Goal: Use online tool/utility: Utilize a website feature to perform a specific function

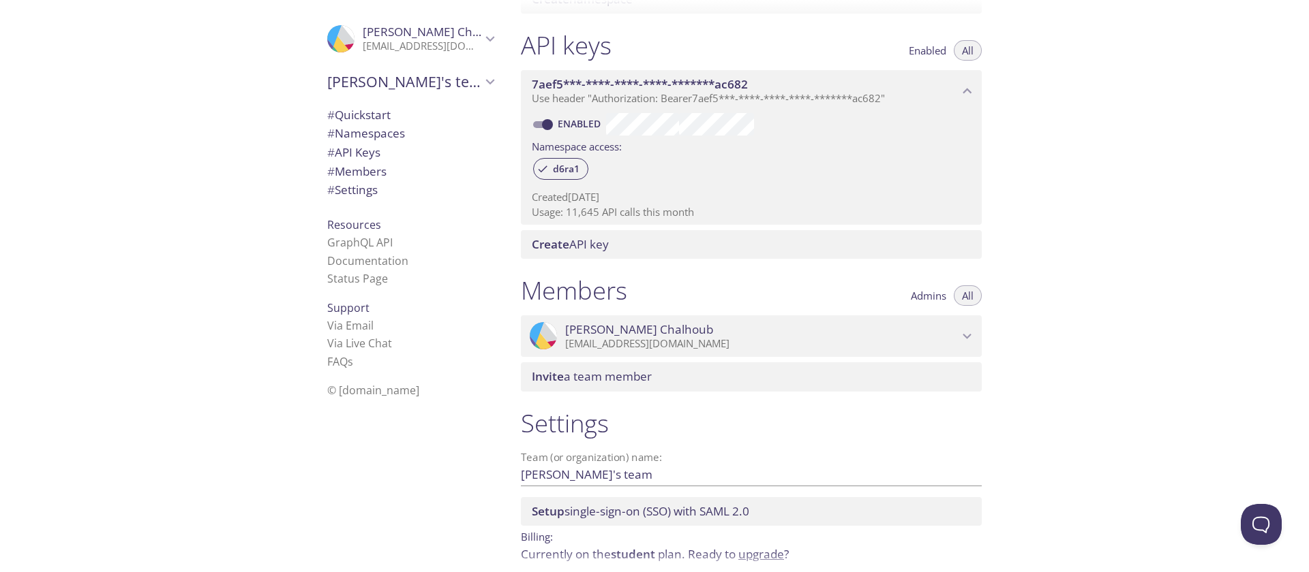
scroll to position [397, 0]
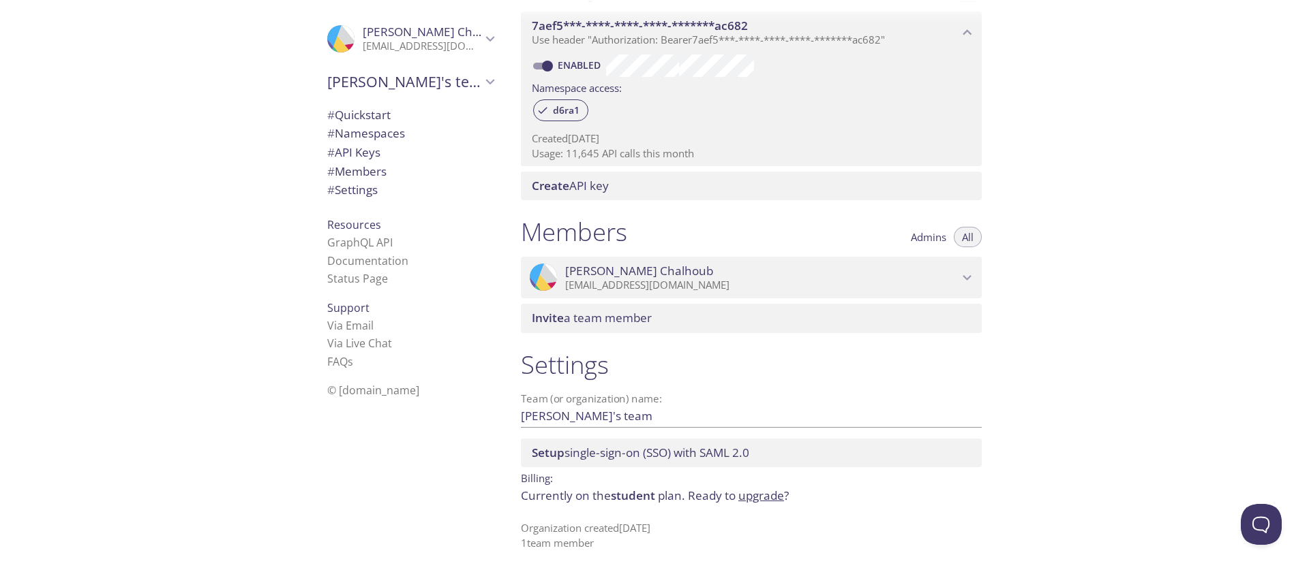
click at [628, 322] on span "Invite a team member" at bounding box center [592, 318] width 120 height 16
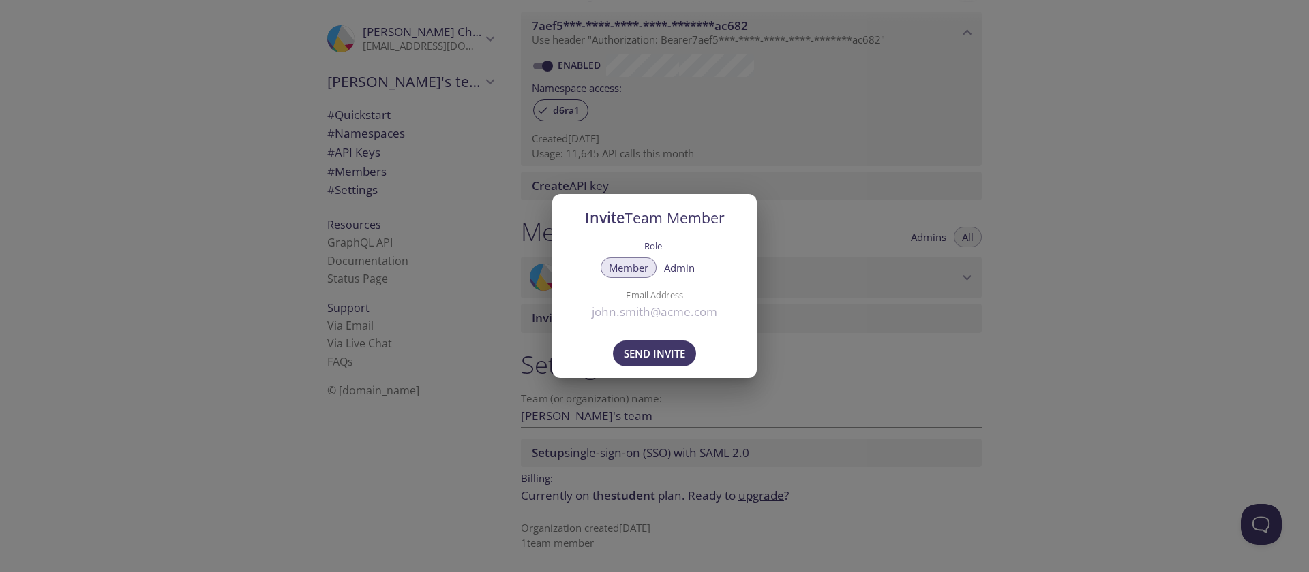
click at [337, 418] on div "Invite Team Member Role Member Admin Email Address Send Invite" at bounding box center [654, 286] width 1309 height 572
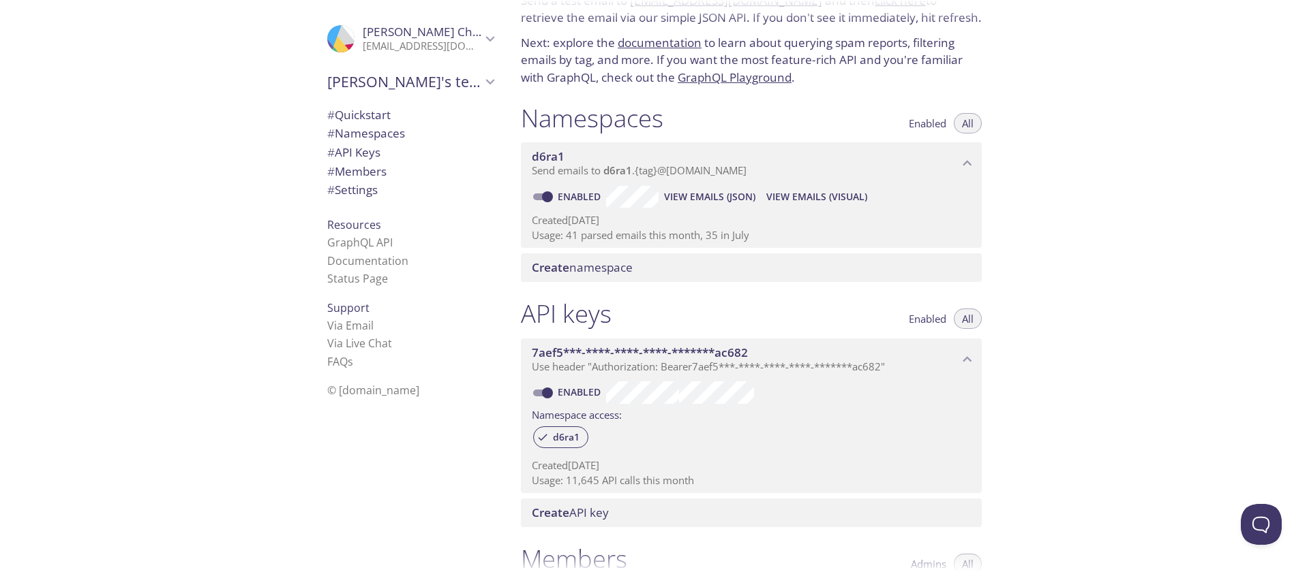
scroll to position [0, 0]
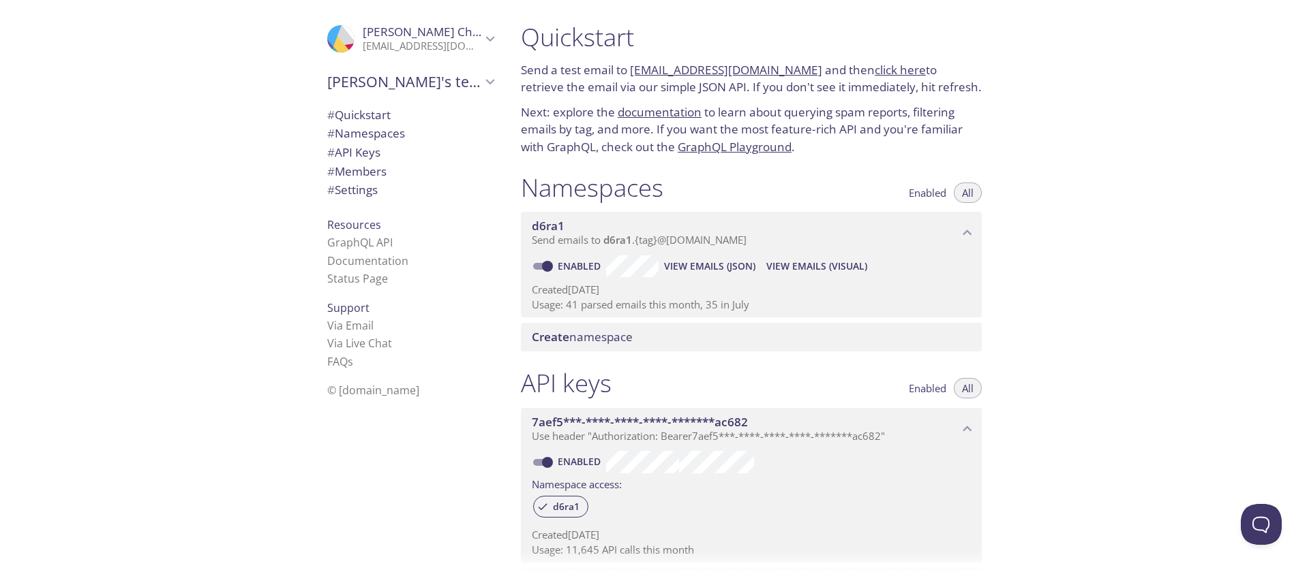
drag, startPoint x: 759, startPoint y: 242, endPoint x: 791, endPoint y: 183, distance: 66.8
click at [794, 177] on div "Namespaces Enabled All d6ra1 Send emails to d6ra1 . {tag} @[DOMAIN_NAME] Enable…" at bounding box center [751, 262] width 483 height 196
drag, startPoint x: 784, startPoint y: 185, endPoint x: 866, endPoint y: 243, distance: 99.8
click at [793, 242] on div "Namespaces Enabled All d6ra1 Send emails to d6ra1 . {tag} @[DOMAIN_NAME] Enable…" at bounding box center [751, 262] width 483 height 196
click at [790, 262] on span "View Emails (Visual)" at bounding box center [816, 266] width 101 height 16
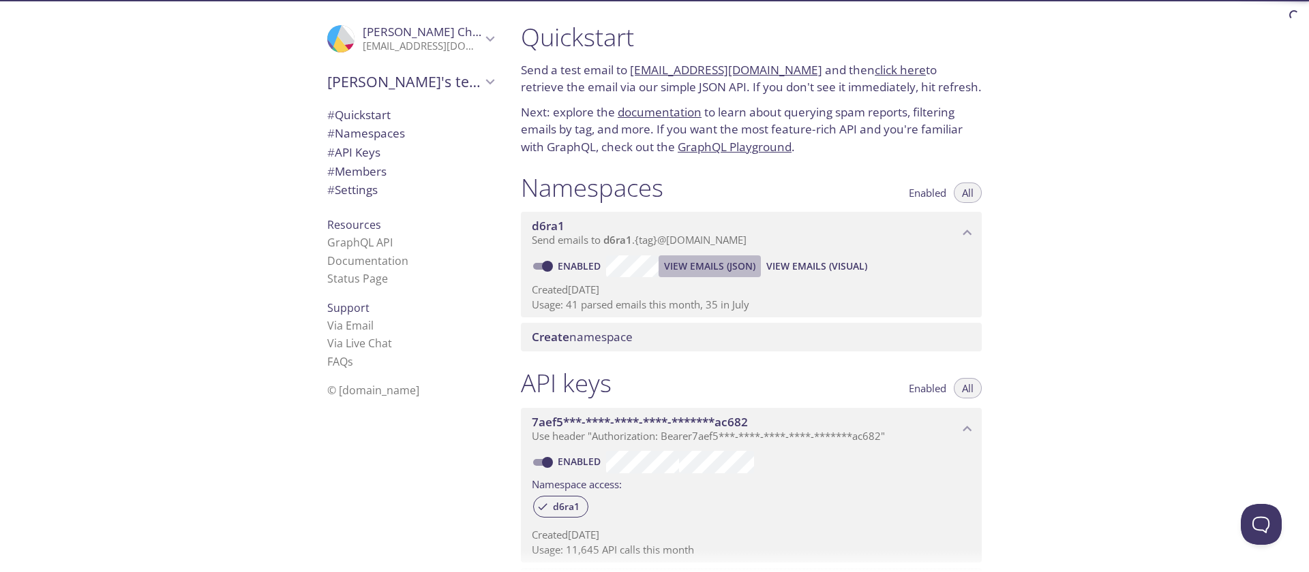
click at [710, 265] on span "View Emails (JSON)" at bounding box center [709, 266] width 91 height 16
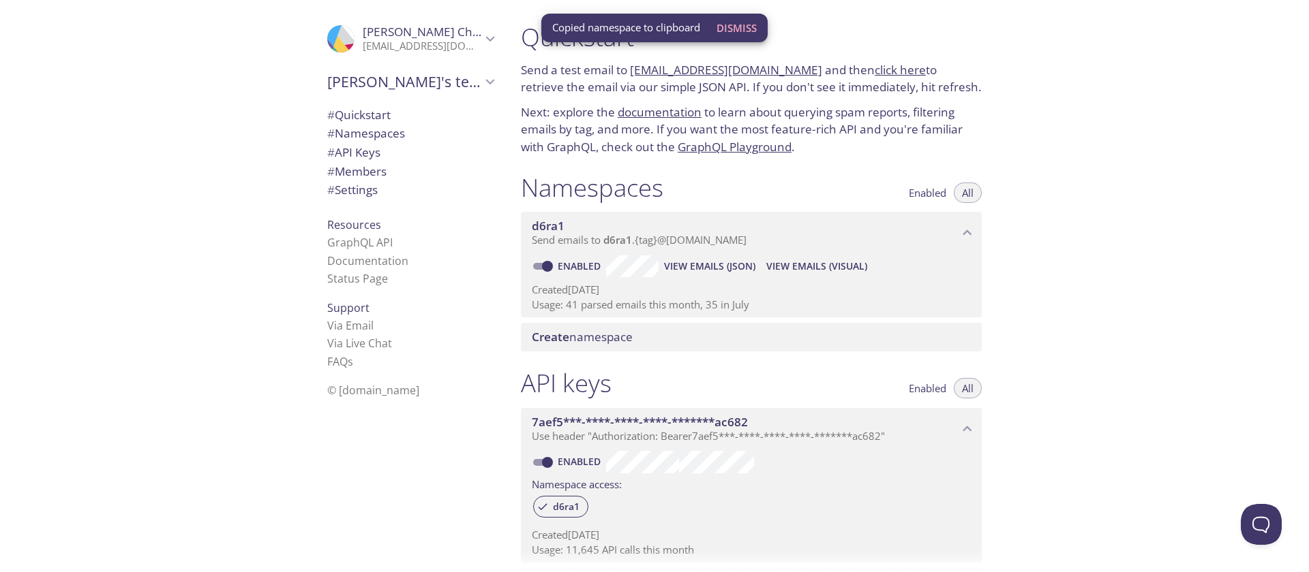
click at [167, 333] on div ".cls-1 { fill: #6d5ca8; } .cls-2 { fill: #3fc191; } .cls-3 { fill: #3b4752; } .…" at bounding box center [255, 286] width 510 height 572
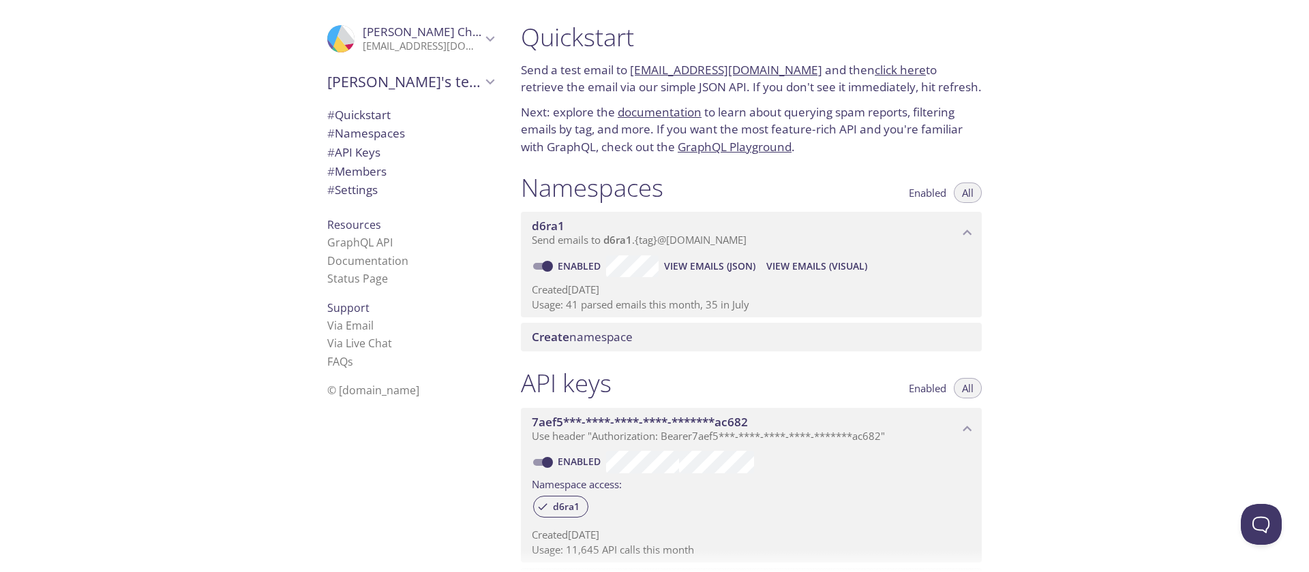
click at [739, 264] on span "View Emails (JSON)" at bounding box center [709, 266] width 91 height 16
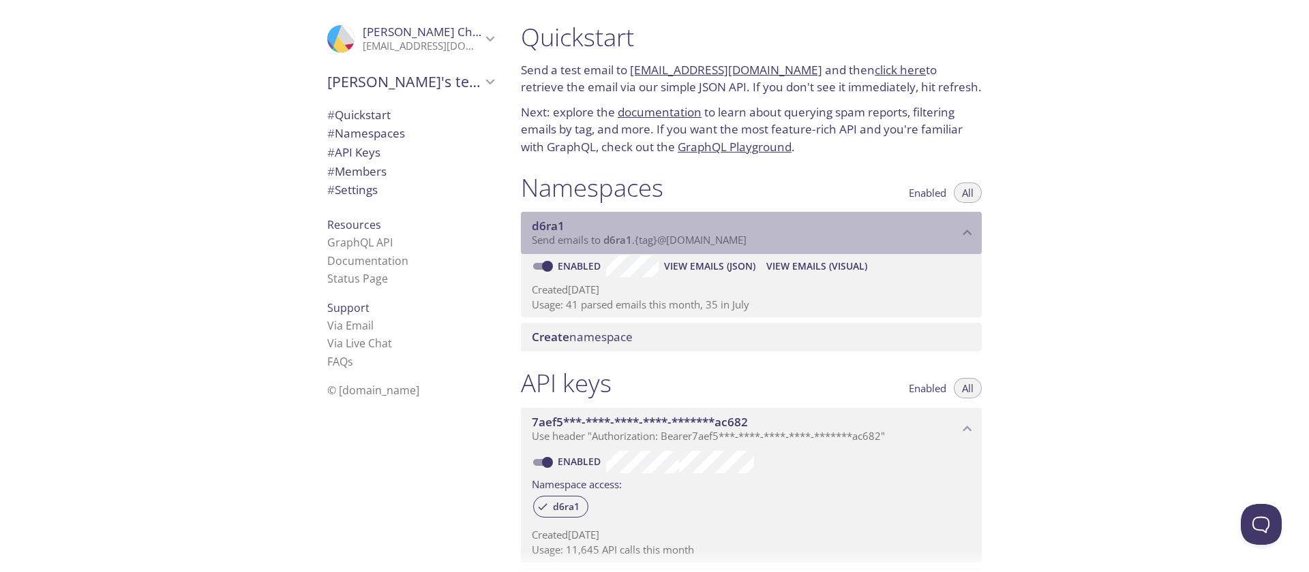
drag, startPoint x: 770, startPoint y: 249, endPoint x: 751, endPoint y: 234, distance: 23.9
click at [749, 236] on p "Send emails to d6ra1 . {tag} @[DOMAIN_NAME]" at bounding box center [745, 241] width 427 height 14
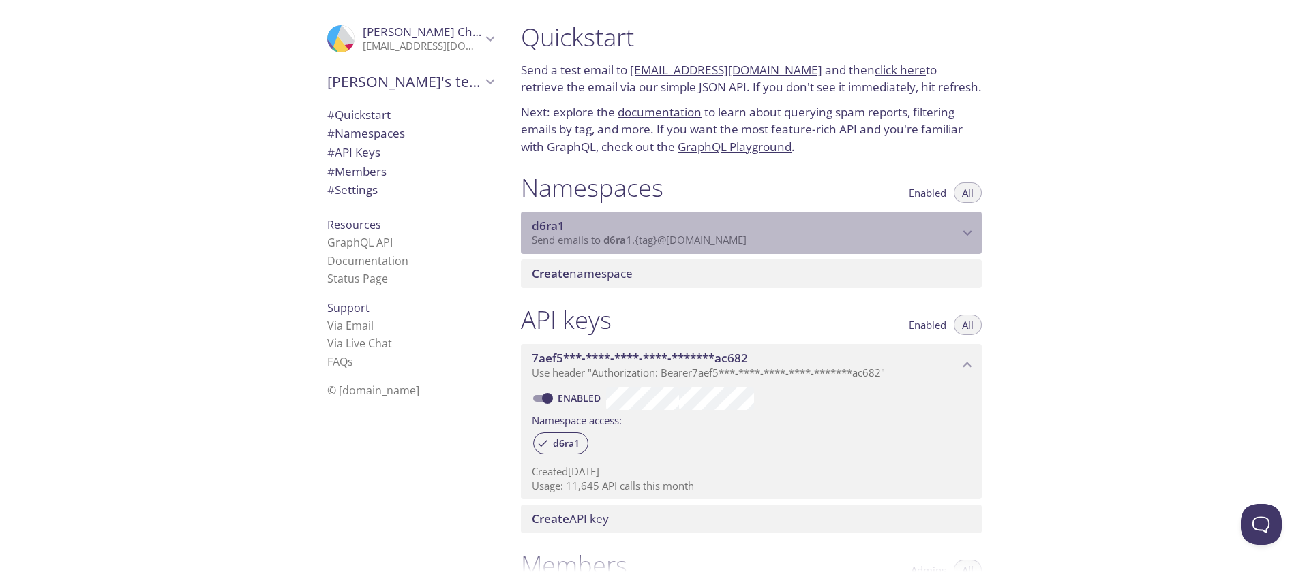
drag, startPoint x: 751, startPoint y: 234, endPoint x: 631, endPoint y: 228, distance: 120.1
click at [600, 236] on span "Send emails to d6ra1 . {tag} @[DOMAIN_NAME]" at bounding box center [639, 240] width 215 height 14
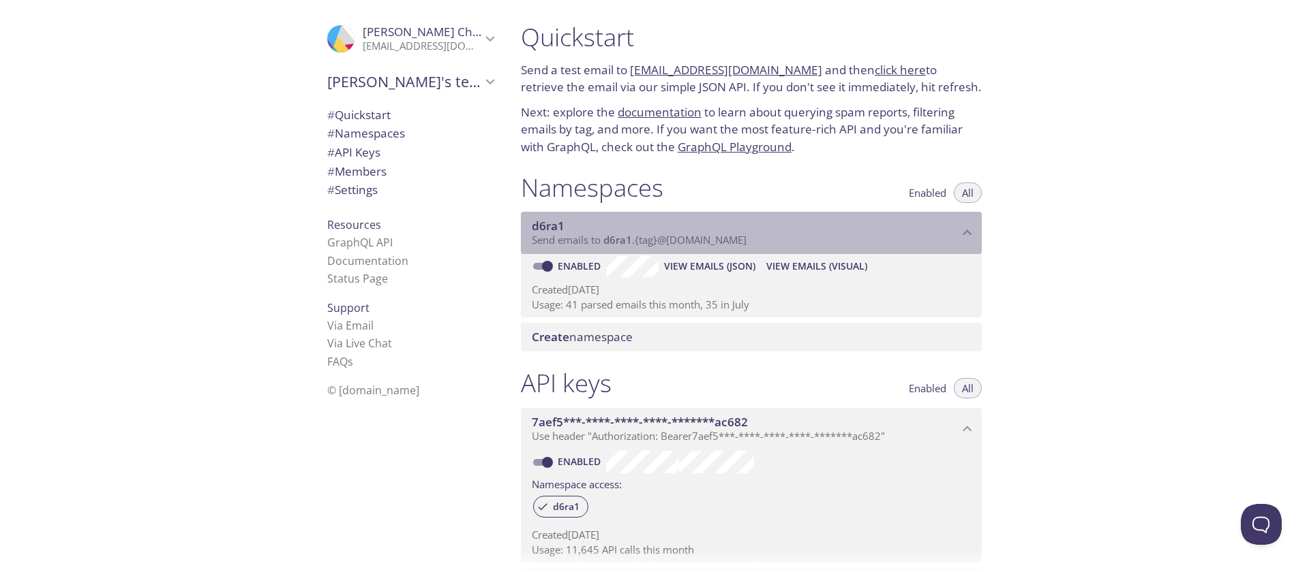
drag, startPoint x: 631, startPoint y: 228, endPoint x: 802, endPoint y: 230, distance: 171.1
click at [794, 234] on div "d6ra1 Send emails to d6ra1 . {tag} @[DOMAIN_NAME]" at bounding box center [745, 233] width 427 height 29
